Goal: Information Seeking & Learning: Find specific fact

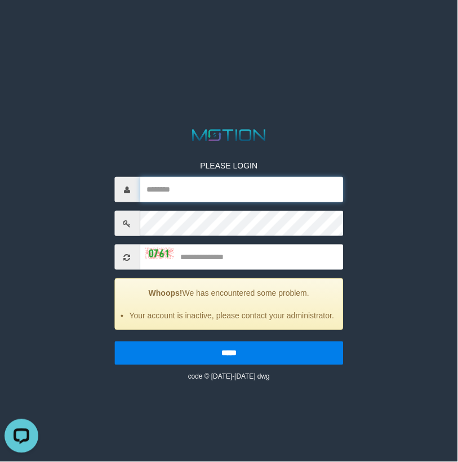
click at [203, 179] on input "text" at bounding box center [242, 189] width 204 height 25
paste input "*********"
type input "*********"
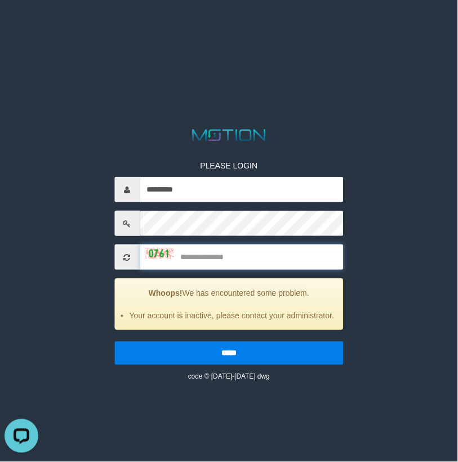
click at [227, 251] on input "text" at bounding box center [242, 257] width 204 height 25
type input "****"
click at [114, 342] on input "*****" at bounding box center [228, 354] width 229 height 24
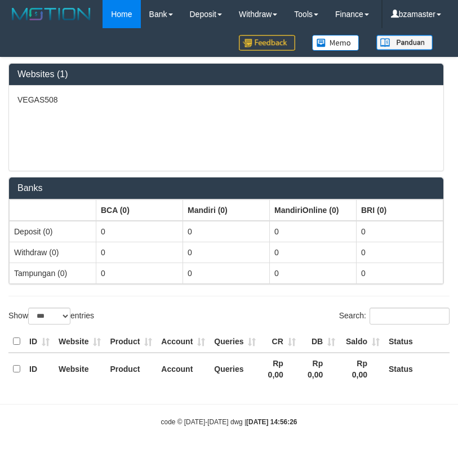
select select "***"
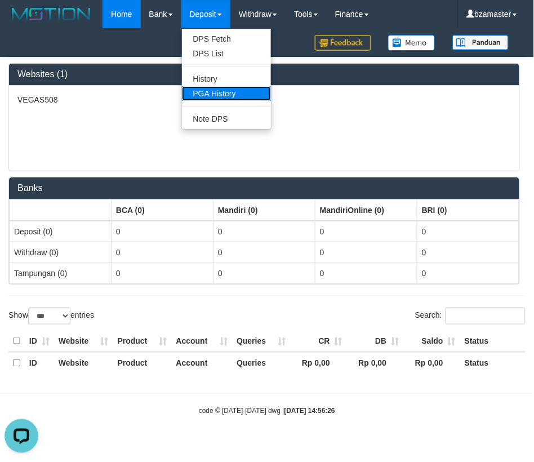
click at [220, 91] on link "PGA History" at bounding box center [226, 93] width 89 height 15
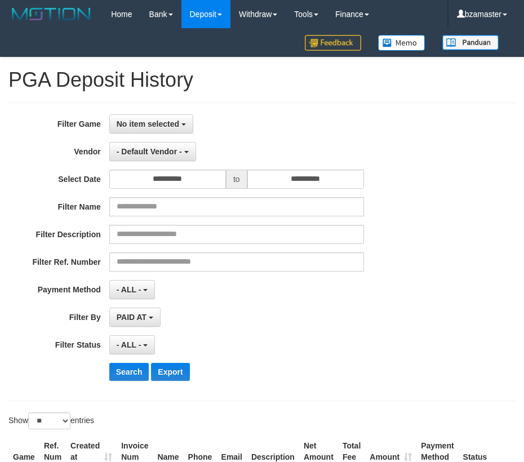
select select
select select "**"
click at [171, 131] on button "No item selected" at bounding box center [151, 123] width 84 height 19
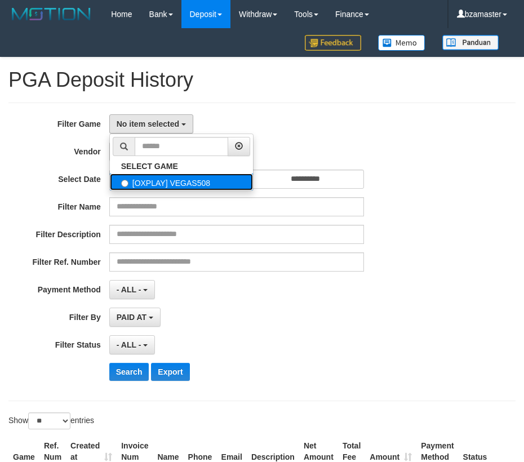
click at [161, 185] on label "[OXPLAY] VEGAS508" at bounding box center [181, 182] width 143 height 17
select select "****"
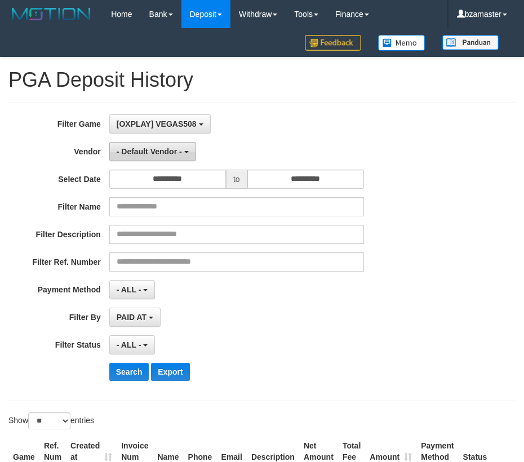
scroll to position [10, 0]
click at [162, 145] on button "- Default Vendor -" at bounding box center [152, 151] width 87 height 19
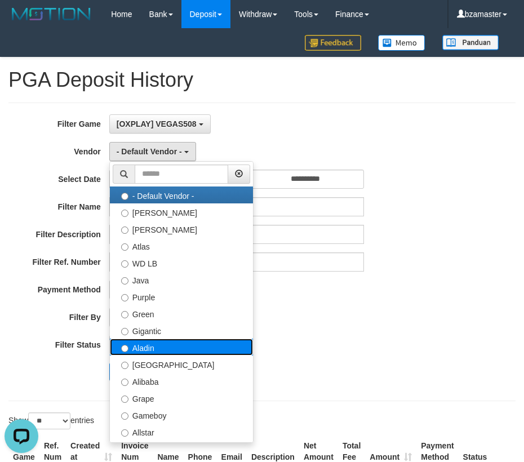
click at [162, 347] on label "Aladin" at bounding box center [181, 347] width 143 height 17
select select "**********"
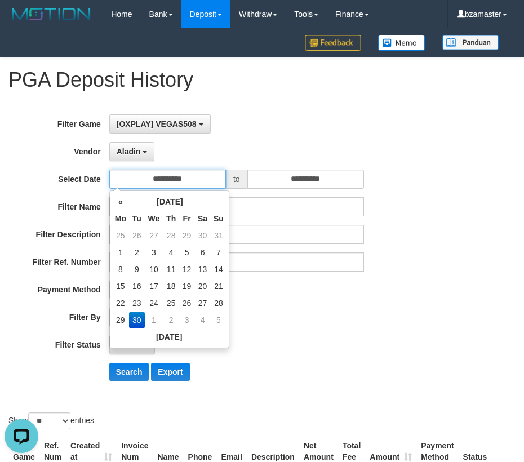
click at [178, 184] on input "**********" at bounding box center [167, 179] width 117 height 19
click at [122, 320] on td "29" at bounding box center [120, 320] width 17 height 17
type input "**********"
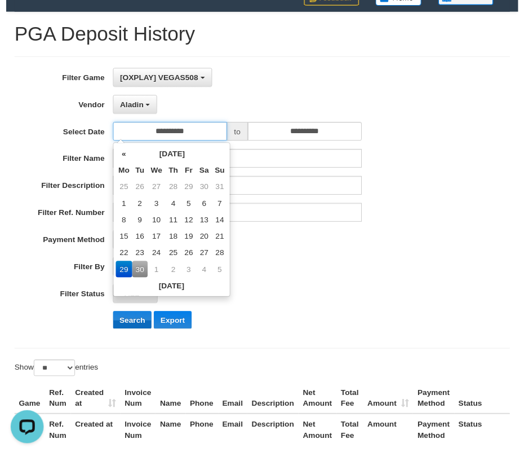
scroll to position [70, 0]
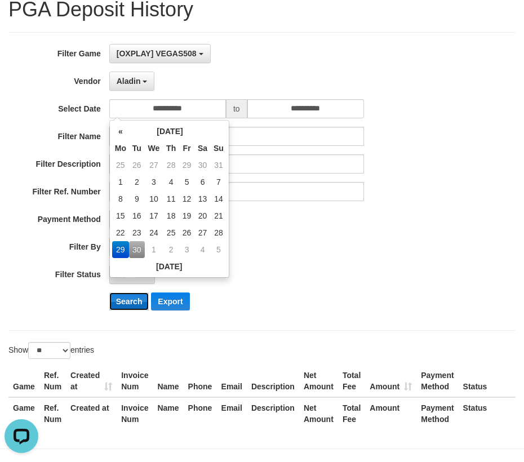
click at [125, 301] on button "Search" at bounding box center [129, 302] width 40 height 18
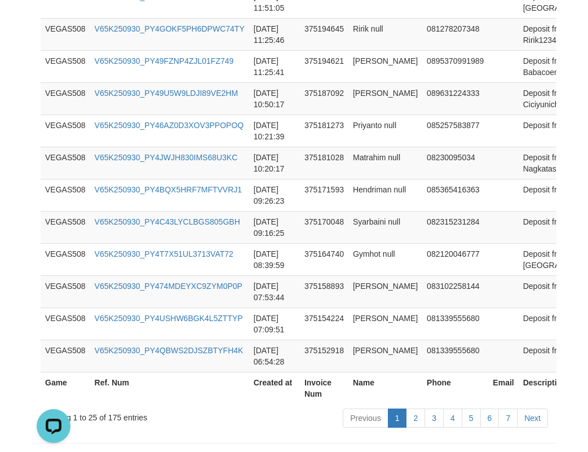
scroll to position [947, 0]
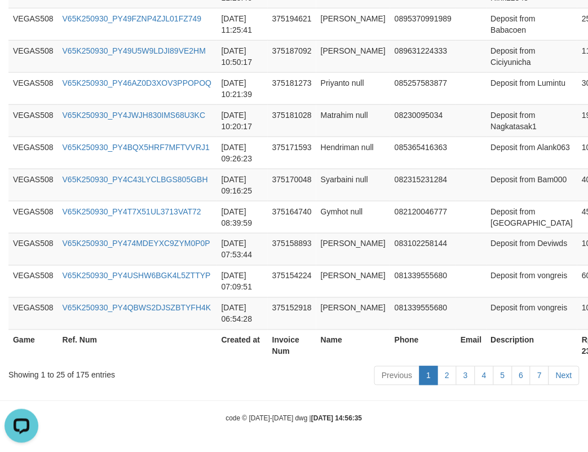
copy th "23,823,751"
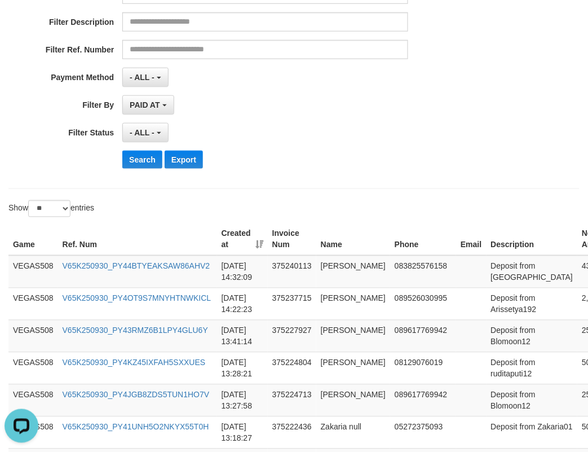
scroll to position [101, 0]
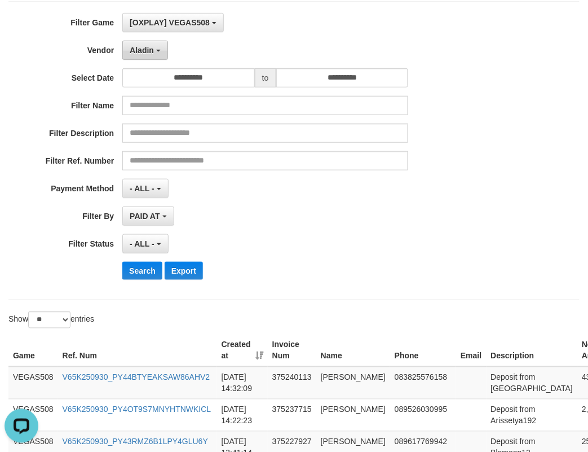
click at [142, 51] on span "Aladin" at bounding box center [142, 50] width 24 height 9
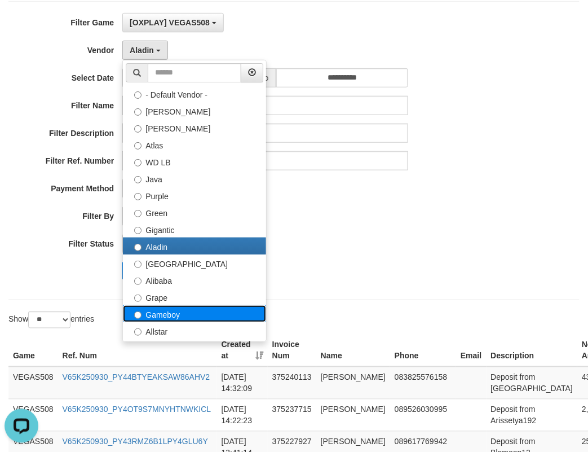
click at [162, 319] on label "Gameboy" at bounding box center [194, 313] width 143 height 17
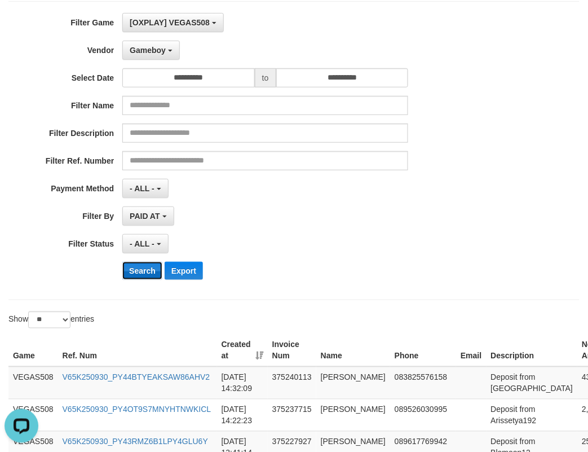
click at [149, 278] on button "Search" at bounding box center [142, 271] width 40 height 18
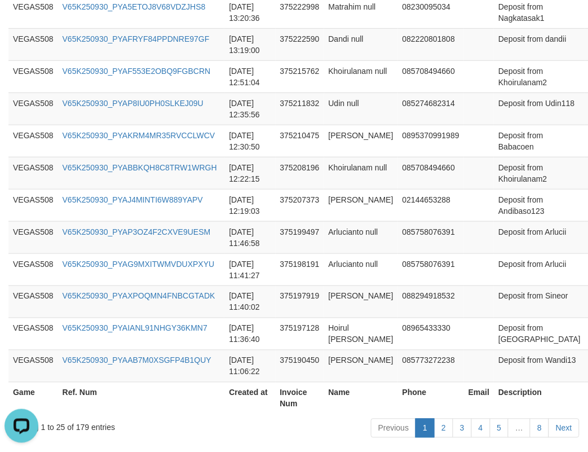
scroll to position [947, 0]
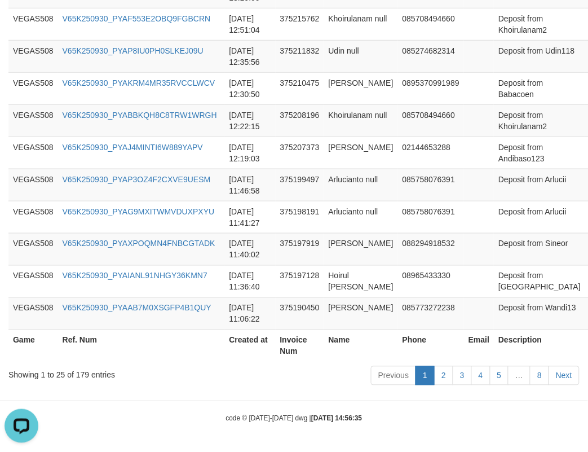
copy th "27,608,259"
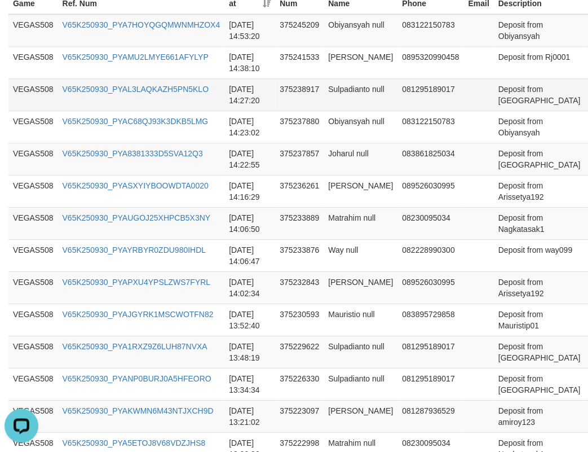
scroll to position [101, 0]
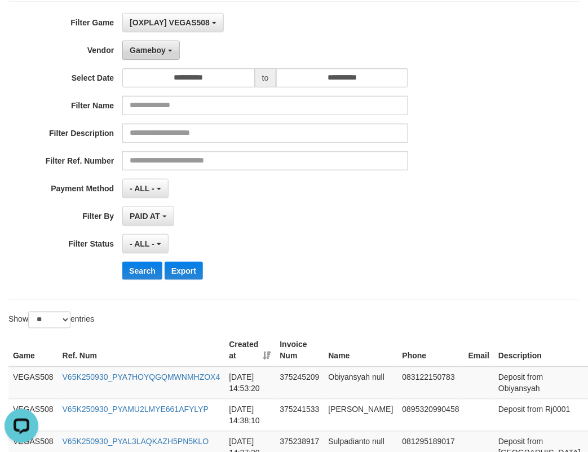
drag, startPoint x: 153, startPoint y: 46, endPoint x: 152, endPoint y: 51, distance: 5.7
click at [152, 51] on button "Gameboy" at bounding box center [151, 50] width 58 height 19
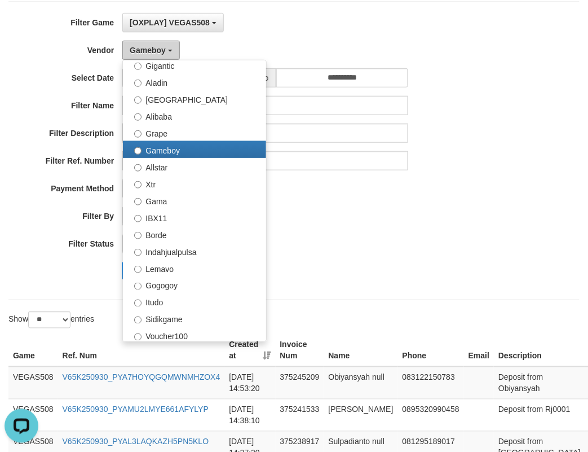
scroll to position [421, 0]
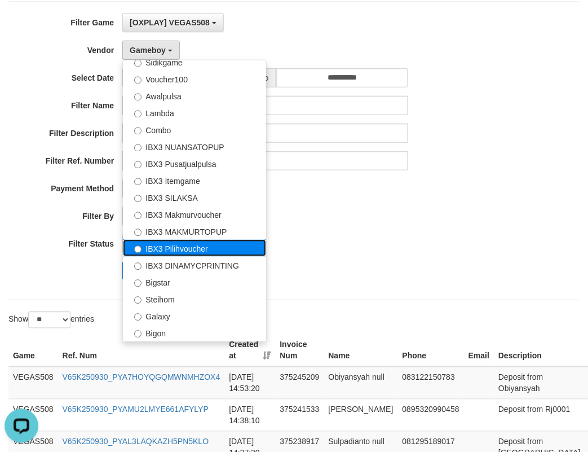
click at [201, 252] on label "IBX3 Pilihvoucher" at bounding box center [194, 248] width 143 height 17
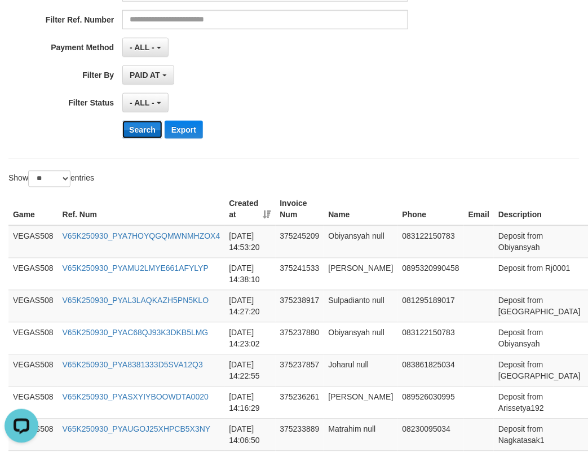
click at [153, 136] on button "Search" at bounding box center [142, 130] width 40 height 18
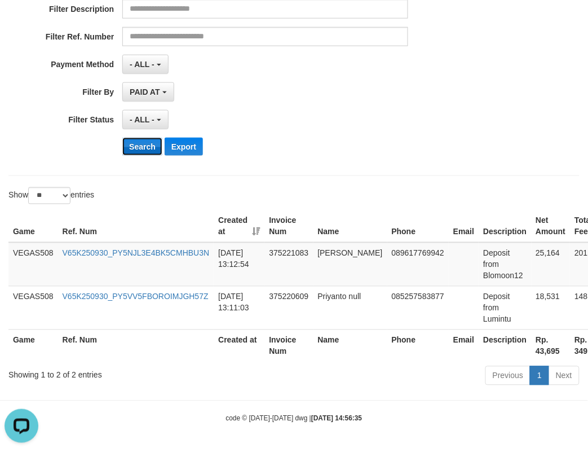
scroll to position [227, 0]
click at [524, 353] on th "Rp. 43,695" at bounding box center [551, 345] width 39 height 32
copy th "43,695"
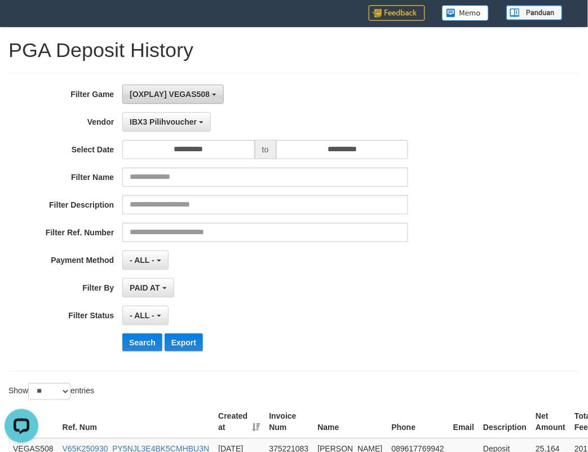
scroll to position [16, 0]
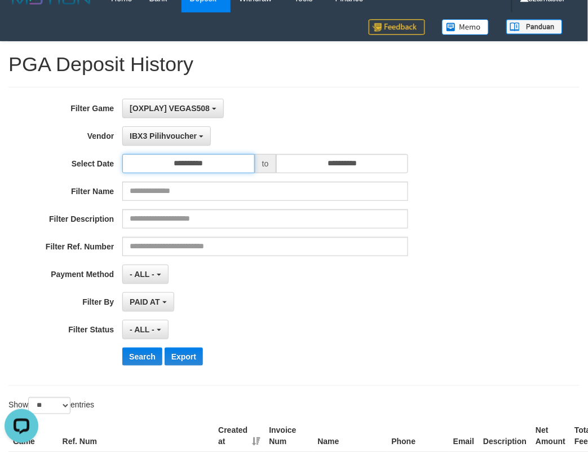
click at [148, 164] on input "**********" at bounding box center [188, 163] width 132 height 19
click at [384, 299] on div "PAID AT PAID AT CREATED AT" at bounding box center [265, 301] width 286 height 19
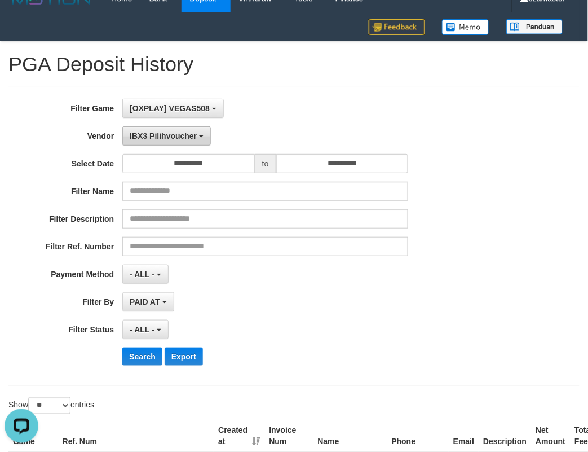
click at [185, 142] on button "IBX3 Pilihvoucher" at bounding box center [166, 135] width 89 height 19
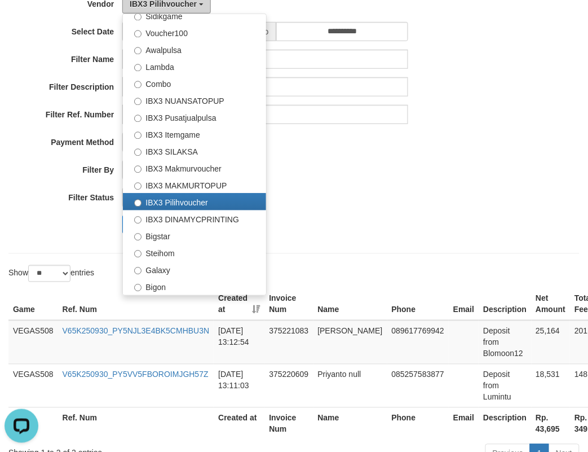
scroll to position [157, 0]
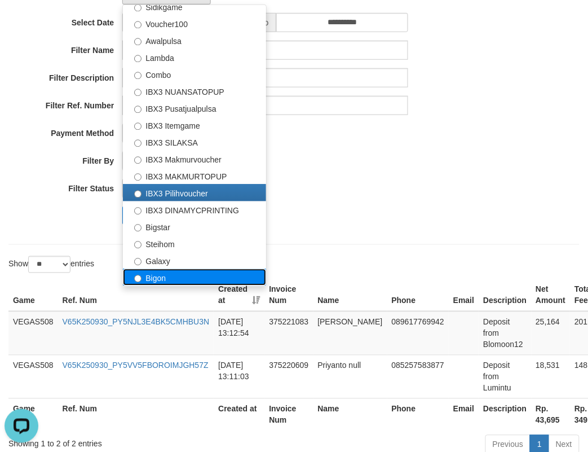
click at [187, 276] on label "Bigon" at bounding box center [194, 277] width 143 height 17
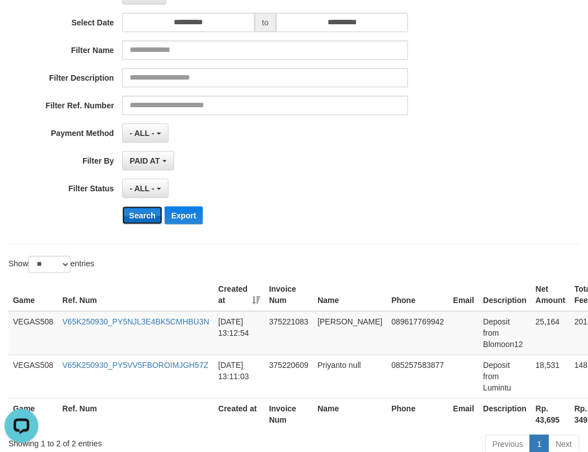
click at [140, 218] on button "Search" at bounding box center [142, 215] width 40 height 18
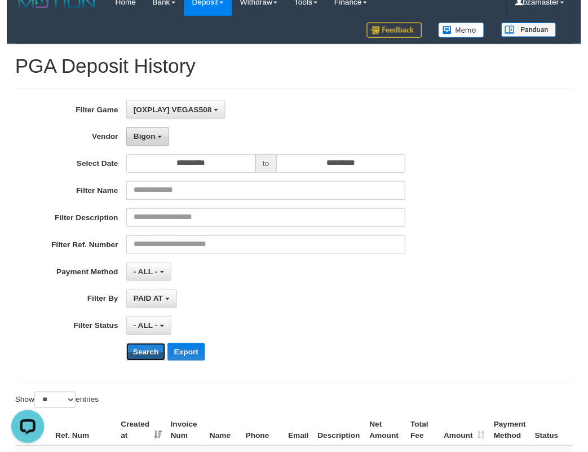
scroll to position [10, 0]
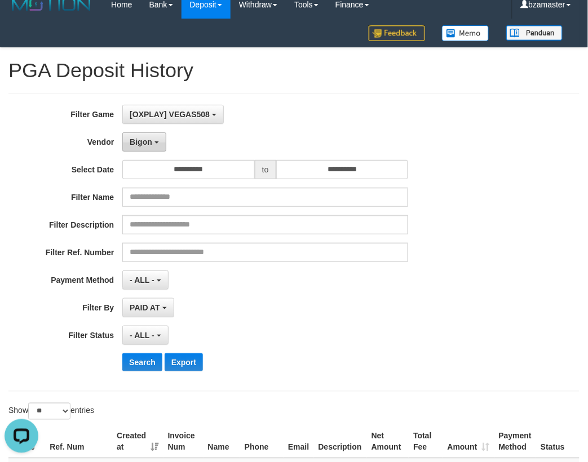
click at [145, 140] on span "Bigon" at bounding box center [141, 142] width 23 height 9
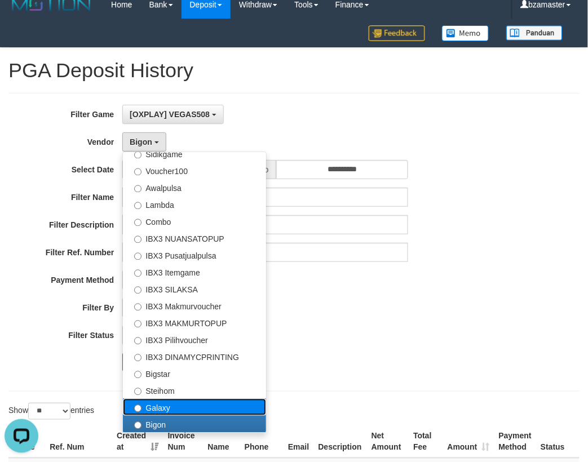
click at [151, 404] on label "Galaxy" at bounding box center [194, 407] width 143 height 17
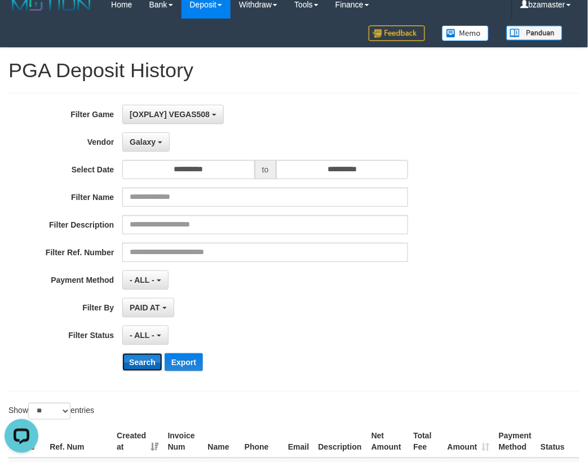
click at [139, 363] on button "Search" at bounding box center [142, 362] width 40 height 18
click at [152, 147] on span "Galaxy" at bounding box center [143, 142] width 26 height 9
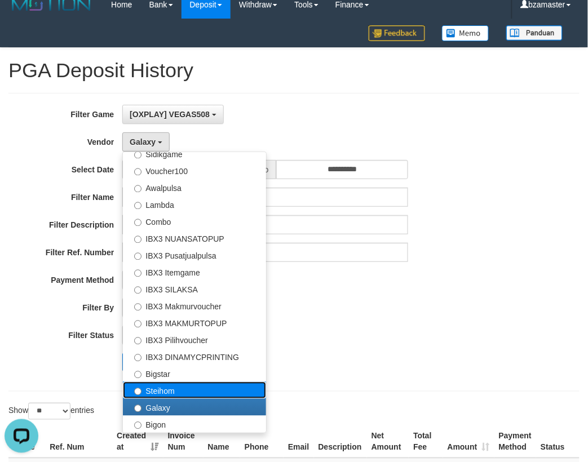
click at [173, 394] on label "Steihom" at bounding box center [194, 390] width 143 height 17
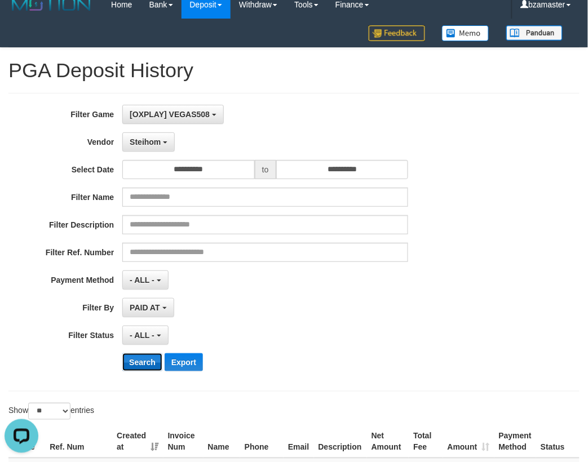
click at [136, 356] on button "Search" at bounding box center [142, 362] width 40 height 18
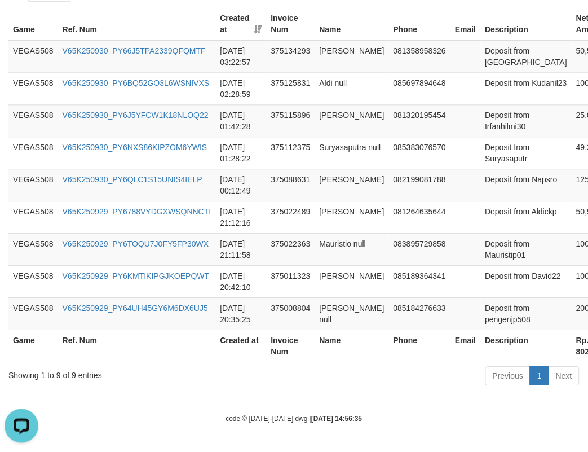
scroll to position [430, 0]
click at [524, 344] on th "Rp. 802,747" at bounding box center [591, 345] width 39 height 32
click at [524, 350] on th "Rp. 802,747" at bounding box center [591, 345] width 39 height 32
copy th "802,747"
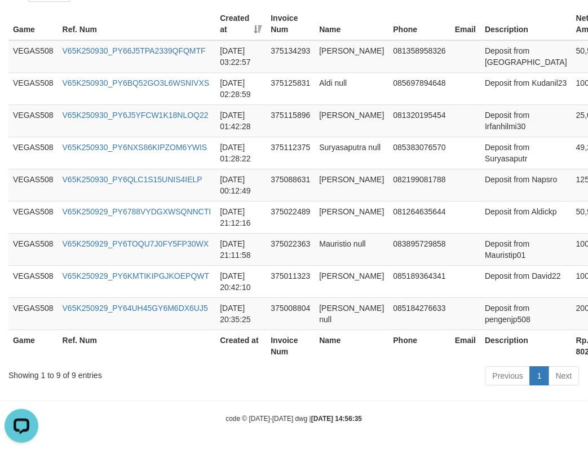
click at [266, 375] on div "Previous 1 Next" at bounding box center [417, 377] width 326 height 24
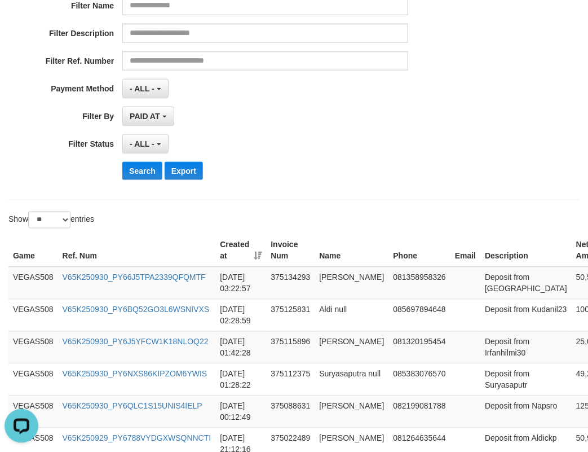
scroll to position [219, 0]
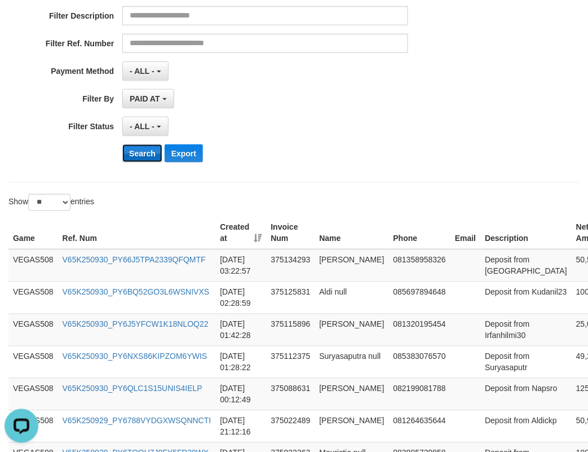
click at [145, 156] on button "Search" at bounding box center [142, 153] width 40 height 18
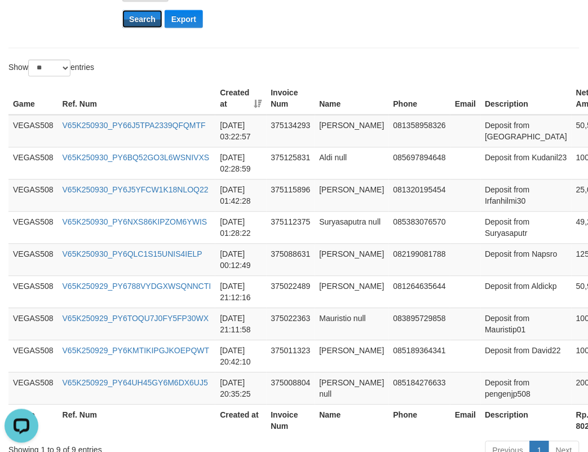
scroll to position [430, 0]
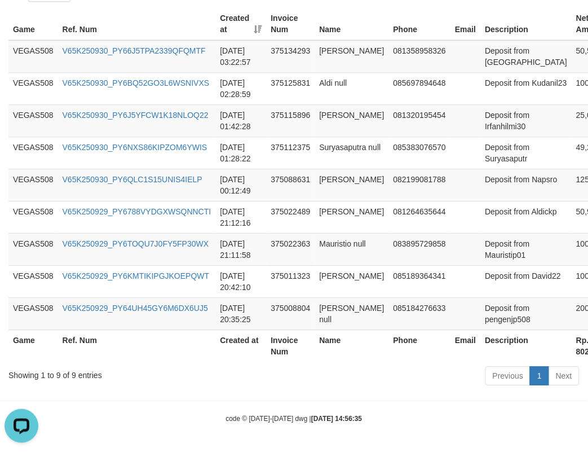
click at [524, 351] on th "Rp. 802,747" at bounding box center [591, 345] width 39 height 32
copy th "802,747"
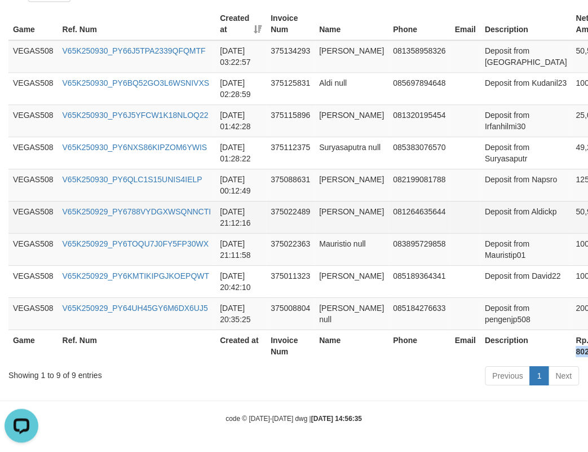
scroll to position [7, 0]
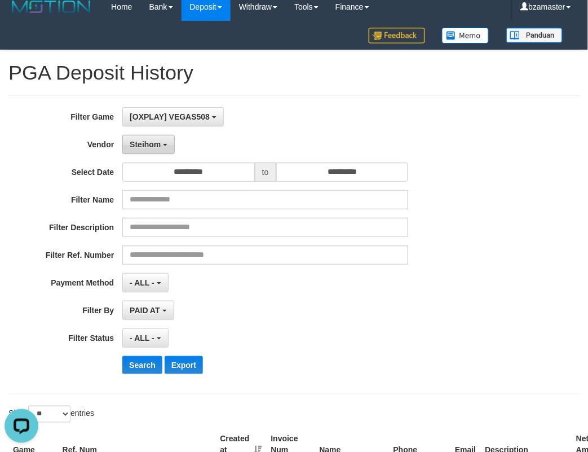
click at [136, 152] on button "Steihom" at bounding box center [148, 144] width 52 height 19
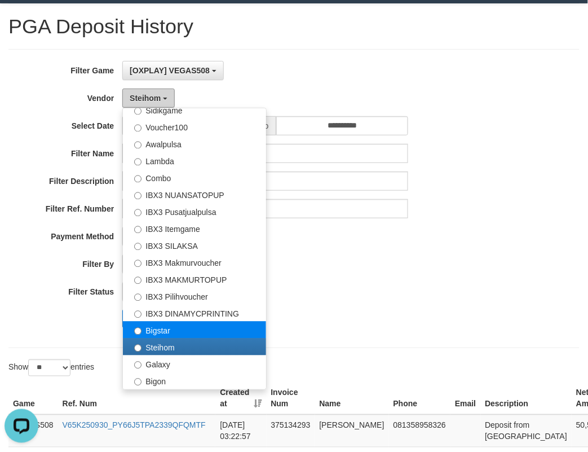
scroll to position [78, 0]
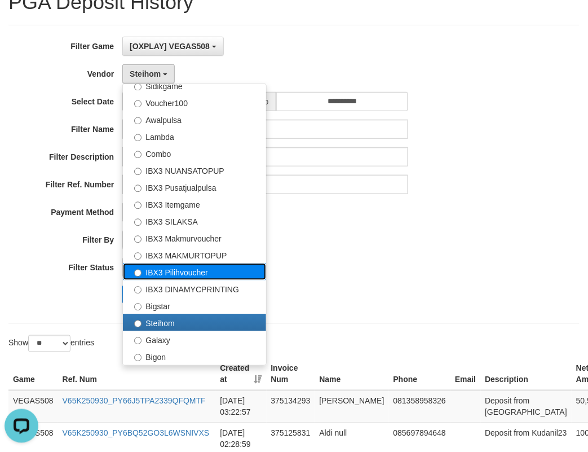
click at [179, 271] on label "IBX3 Pilihvoucher" at bounding box center [194, 271] width 143 height 17
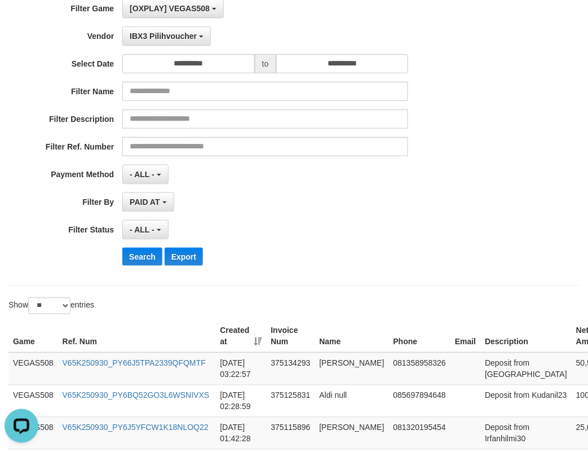
scroll to position [148, 0]
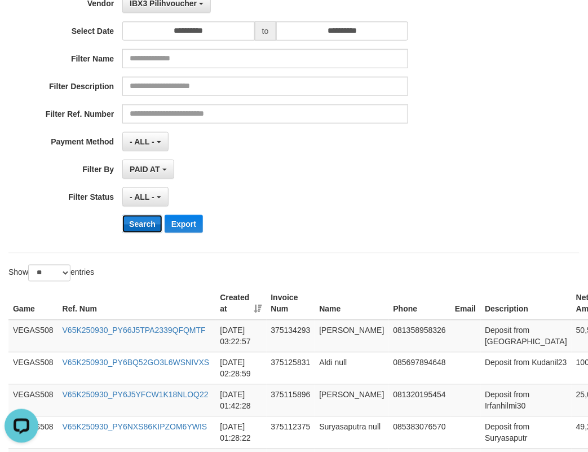
click at [147, 233] on button "Search" at bounding box center [142, 224] width 40 height 18
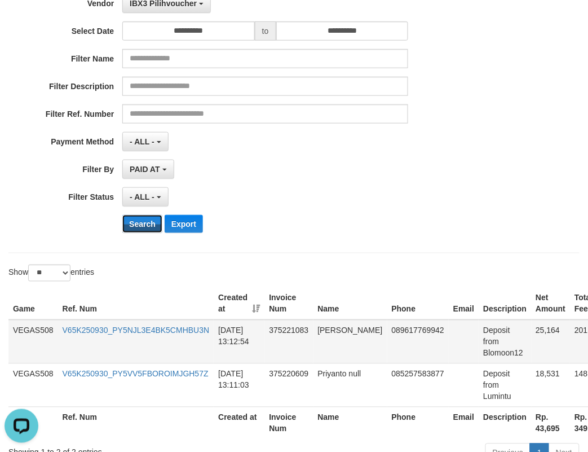
scroll to position [227, 0]
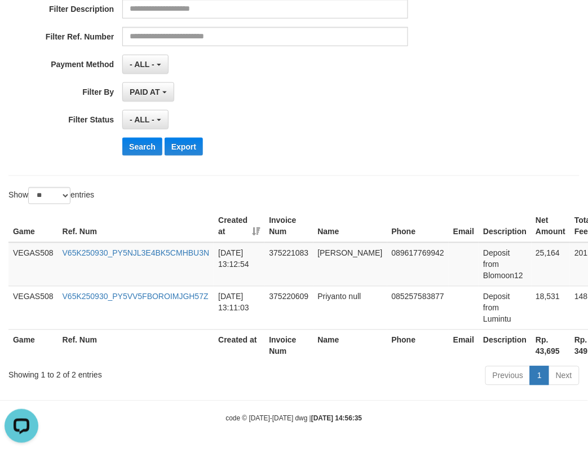
click at [524, 348] on th "Rp. 43,695" at bounding box center [551, 345] width 39 height 32
copy th "43,695"
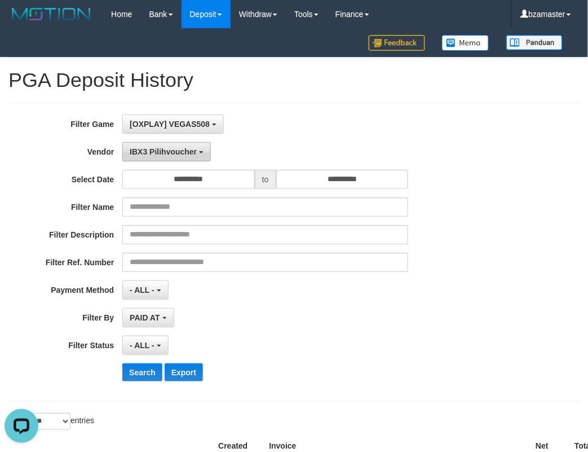
click at [175, 144] on button "IBX3 Pilihvoucher" at bounding box center [166, 151] width 89 height 19
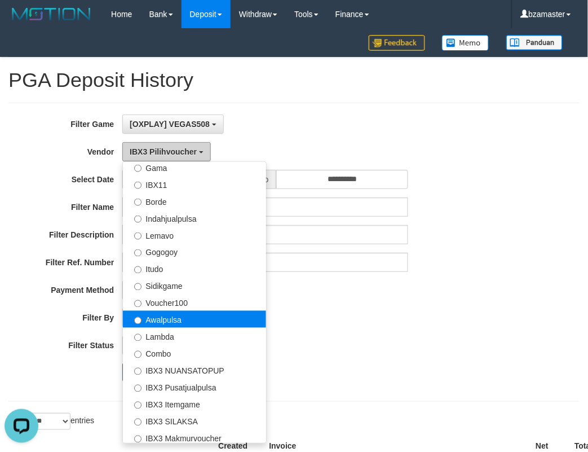
scroll to position [280, 0]
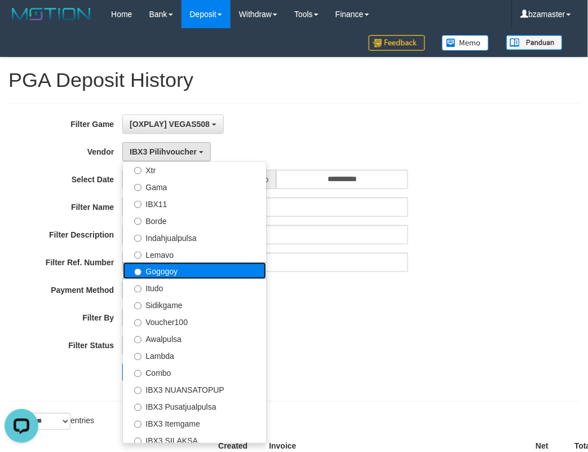
click at [164, 267] on label "Gogogoy" at bounding box center [194, 270] width 143 height 17
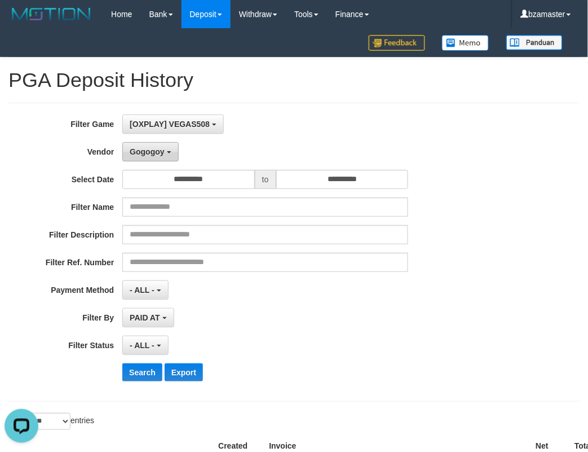
click at [158, 158] on button "Gogogoy" at bounding box center [150, 151] width 56 height 19
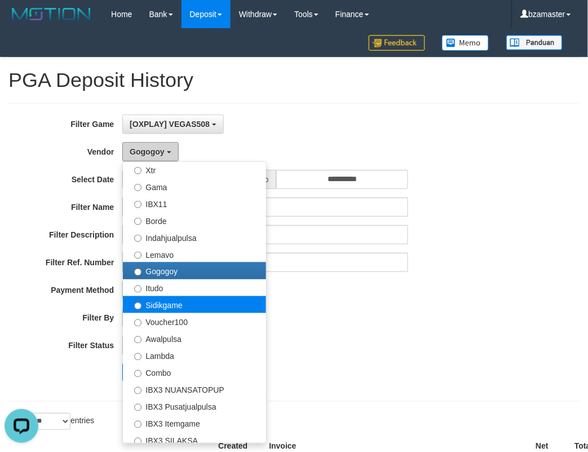
scroll to position [209, 0]
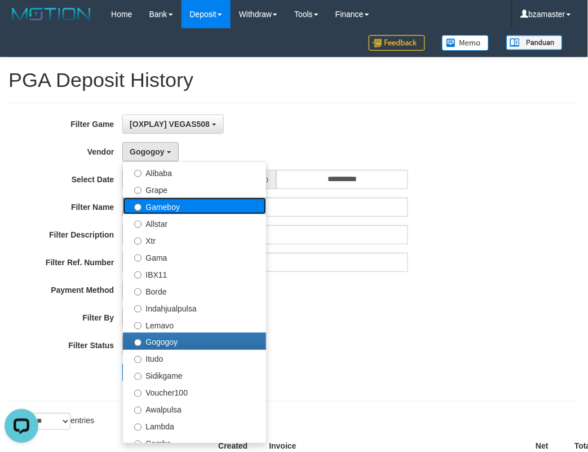
click at [180, 206] on label "Gameboy" at bounding box center [194, 205] width 143 height 17
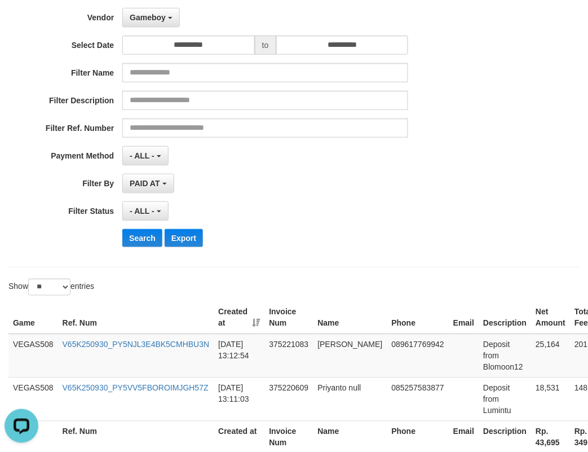
scroll to position [141, 0]
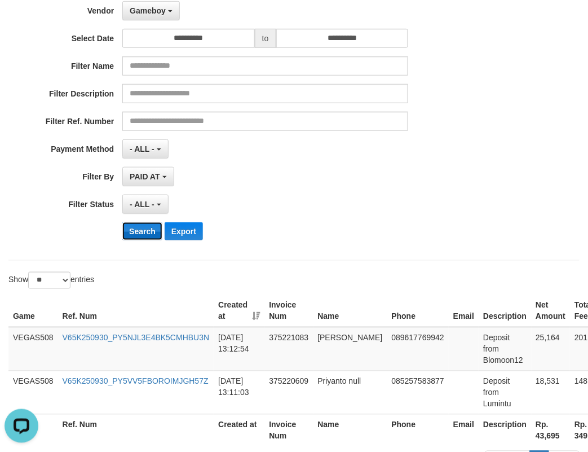
click at [133, 235] on button "Search" at bounding box center [142, 231] width 40 height 18
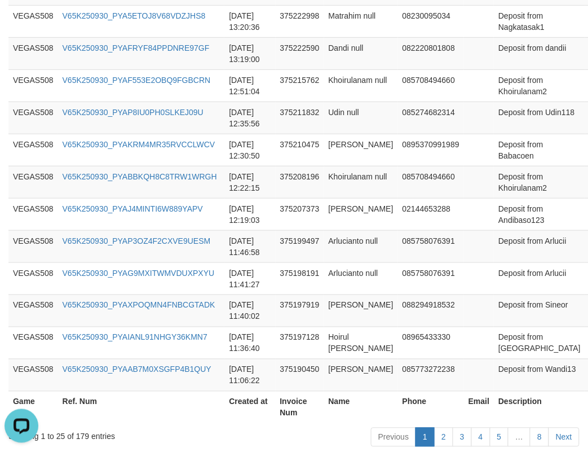
scroll to position [947, 0]
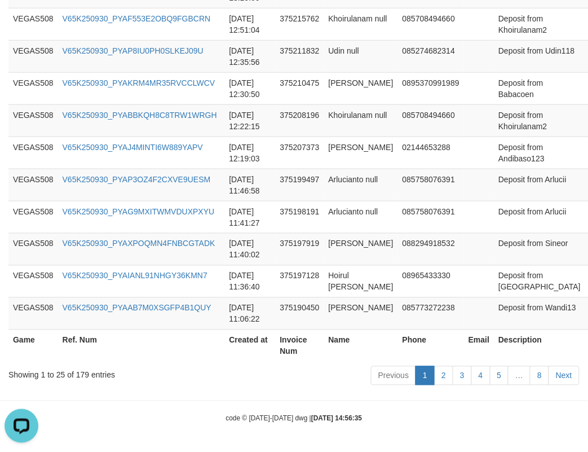
copy th "27,608,259"
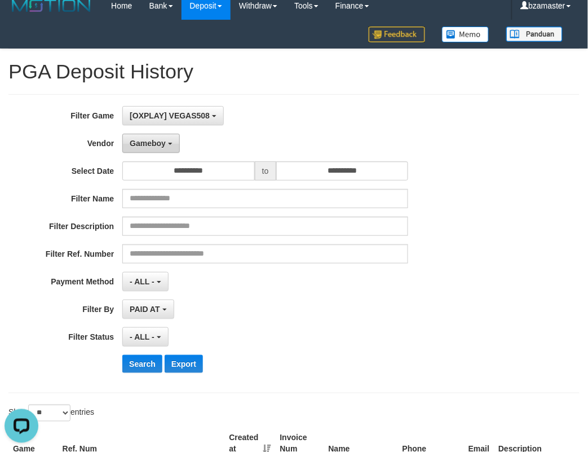
scroll to position [0, 0]
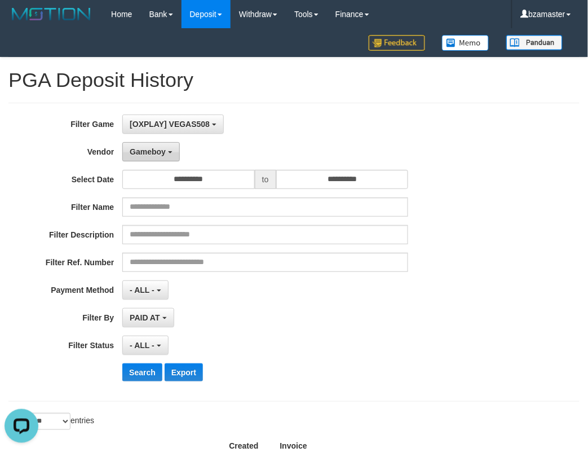
click at [156, 156] on span "Gameboy" at bounding box center [148, 151] width 36 height 9
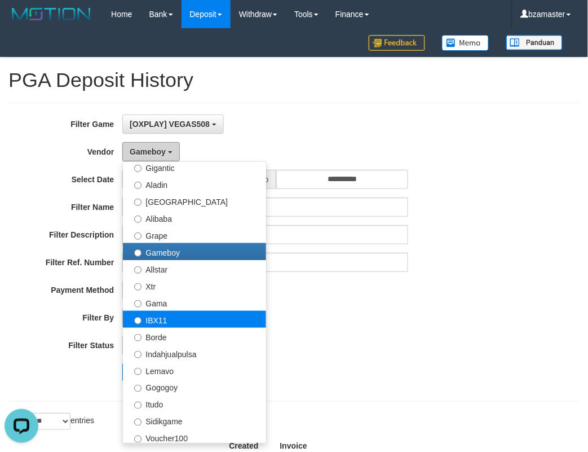
scroll to position [139, 0]
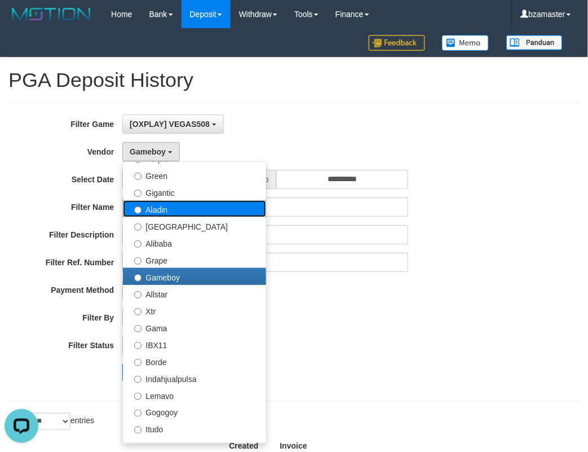
click at [168, 206] on label "Aladin" at bounding box center [194, 208] width 143 height 17
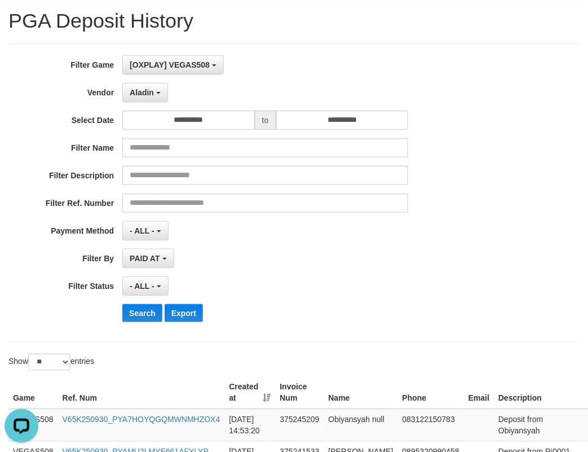
scroll to position [141, 0]
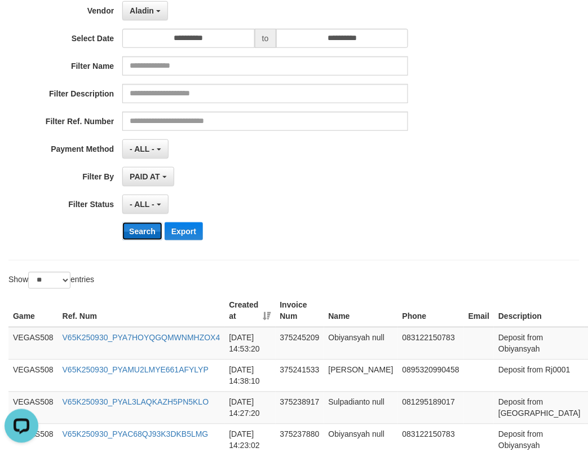
click at [134, 230] on button "Search" at bounding box center [142, 231] width 40 height 18
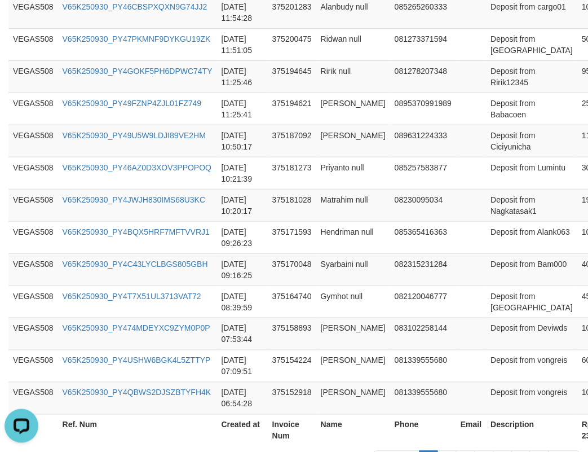
scroll to position [947, 0]
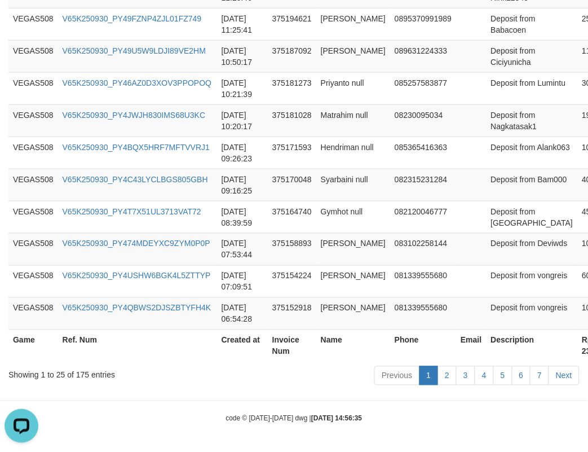
copy th "23,823,751"
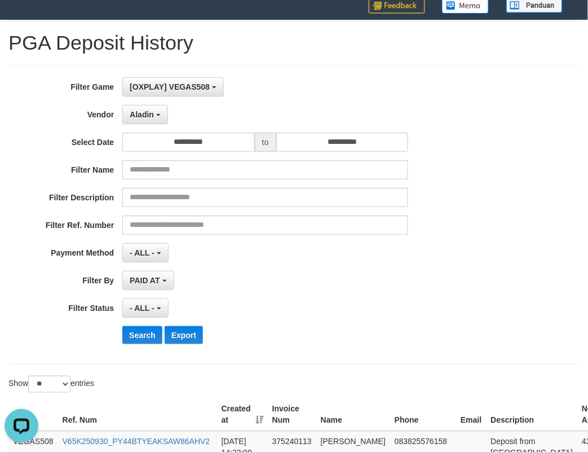
scroll to position [31, 0]
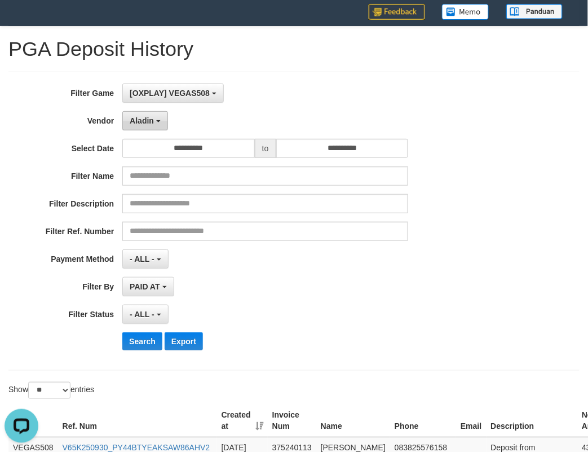
click at [143, 117] on span "Aladin" at bounding box center [142, 120] width 24 height 9
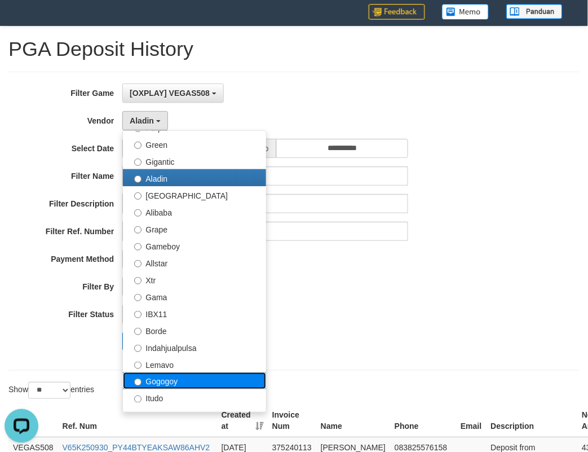
click at [164, 377] on label "Gogogoy" at bounding box center [194, 380] width 143 height 17
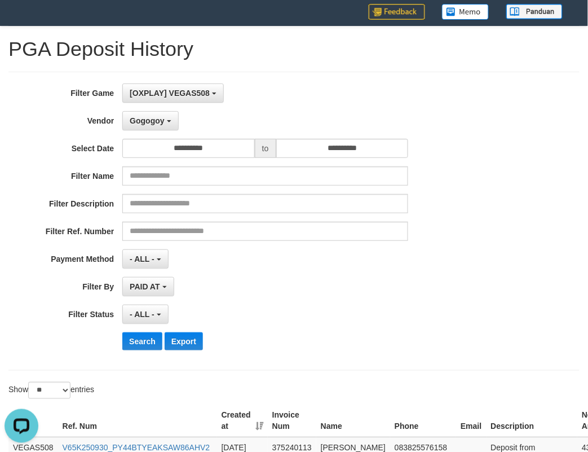
click at [165, 133] on div "**********" at bounding box center [245, 220] width 490 height 275
click at [162, 123] on span "Gogogoy" at bounding box center [147, 120] width 34 height 9
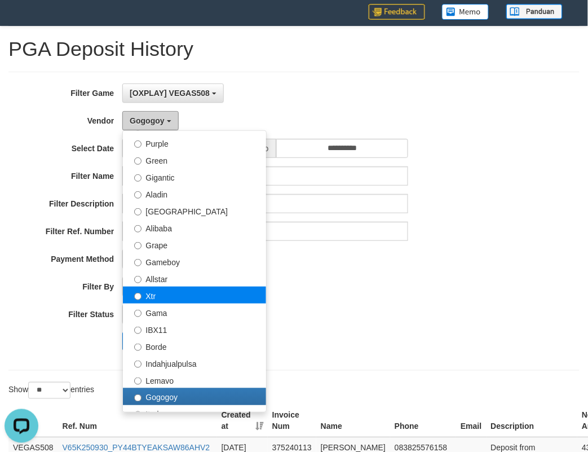
scroll to position [139, 0]
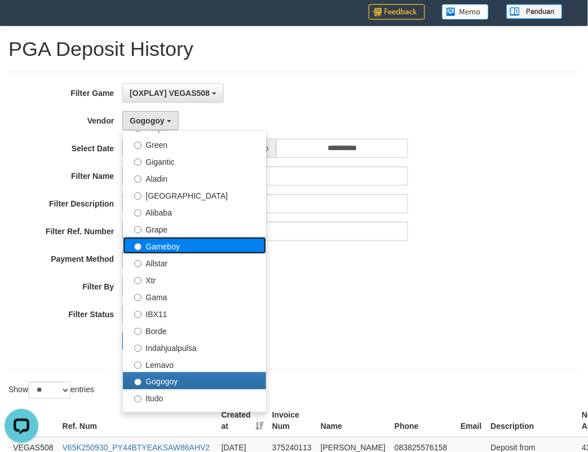
click at [173, 249] on label "Gameboy" at bounding box center [194, 245] width 143 height 17
select select "**********"
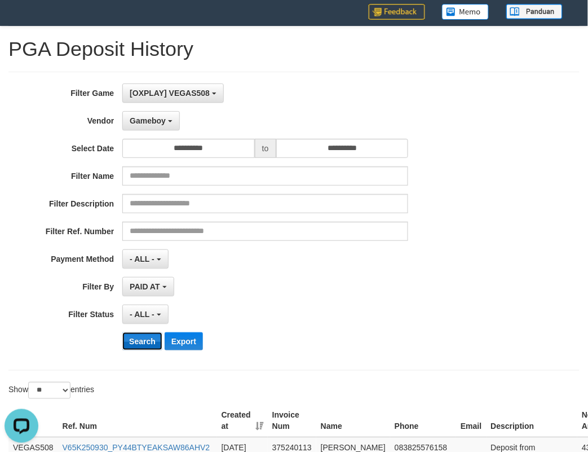
click at [145, 346] on button "Search" at bounding box center [142, 341] width 40 height 18
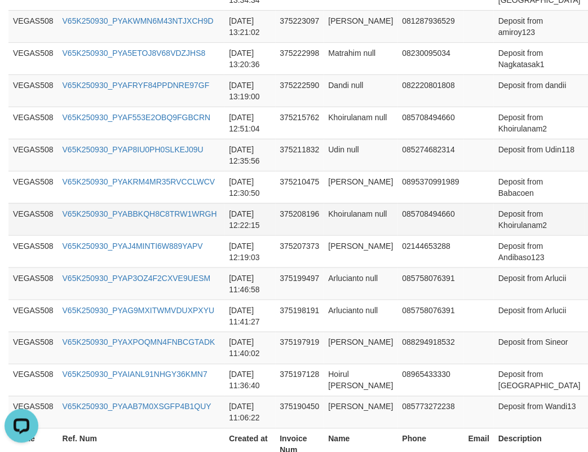
scroll to position [877, 0]
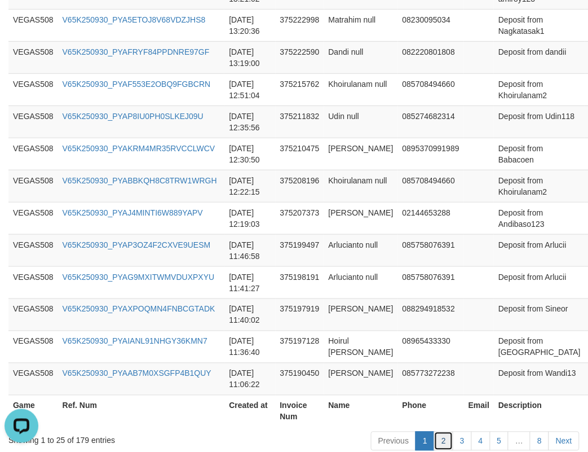
click at [438, 445] on link "2" at bounding box center [443, 440] width 19 height 19
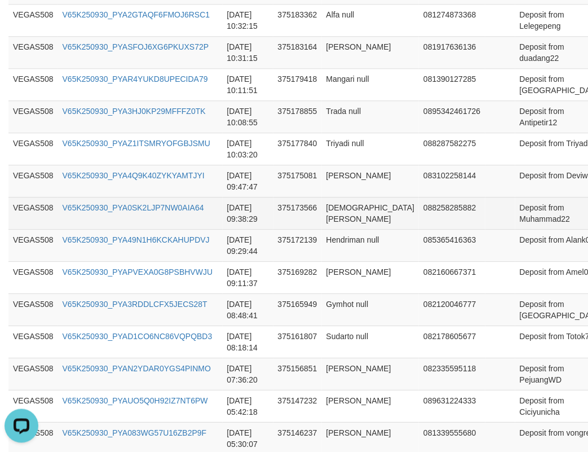
scroll to position [528, 0]
